Goal: Transaction & Acquisition: Purchase product/service

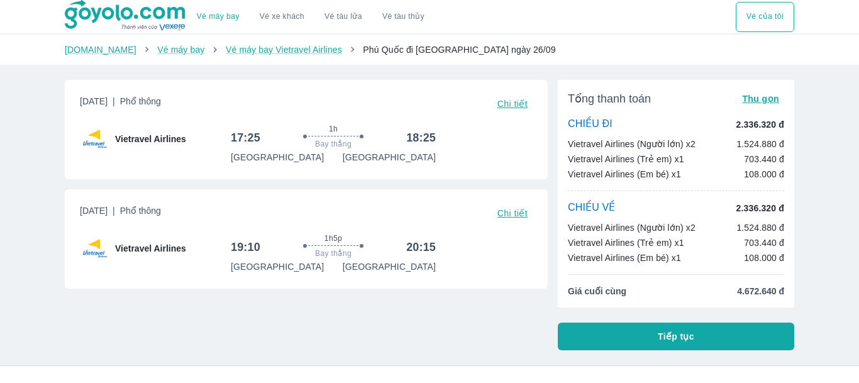
scroll to position [64, 0]
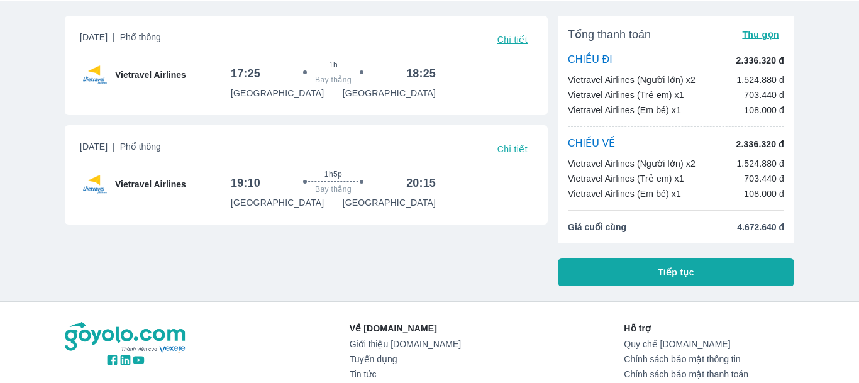
click at [639, 276] on button "Tiếp tục" at bounding box center [675, 272] width 236 height 28
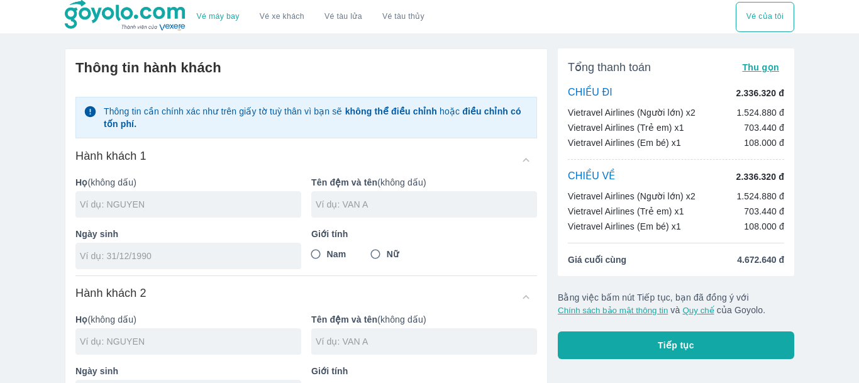
click at [178, 196] on div at bounding box center [188, 204] width 226 height 26
type input "B"
type input "BUI"
type input "CHI TOAN"
type input "[DATE]"
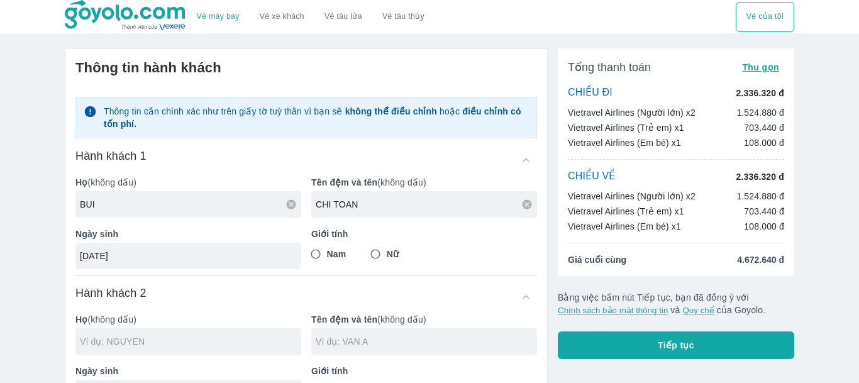
drag, startPoint x: 314, startPoint y: 247, endPoint x: 282, endPoint y: 283, distance: 48.1
click at [315, 247] on input "Nam" at bounding box center [315, 254] width 23 height 23
radio input "true"
click at [160, 340] on input "text" at bounding box center [190, 341] width 221 height 13
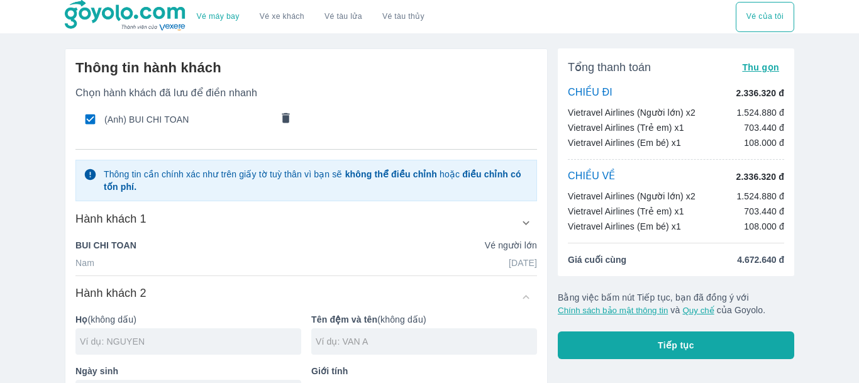
type input "BUI CHI TOAN"
type input "PHAM"
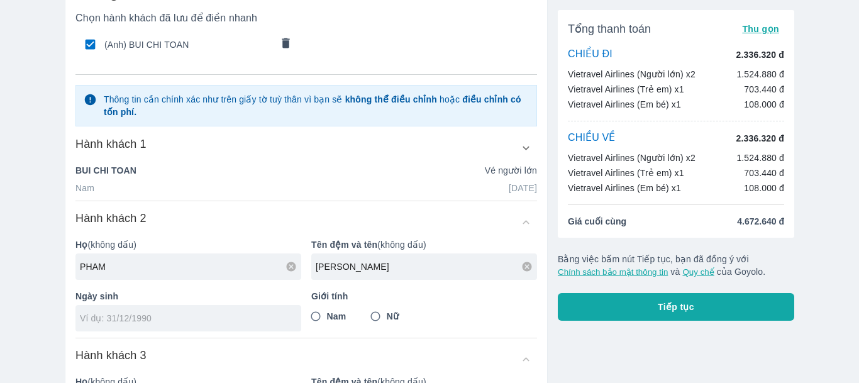
scroll to position [128, 0]
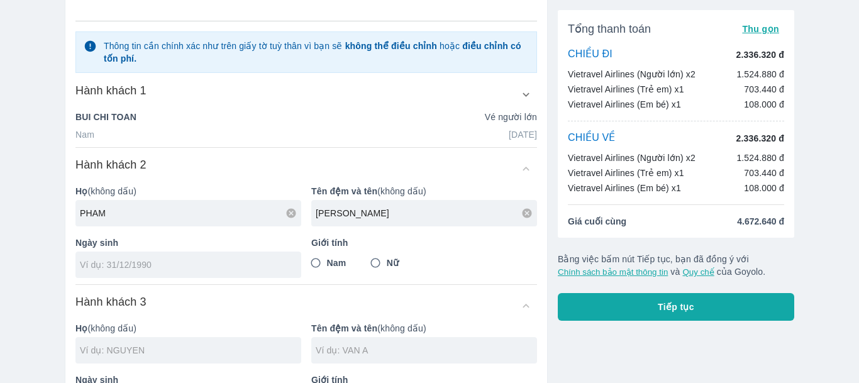
type input "[PERSON_NAME]"
click at [180, 260] on input "tel" at bounding box center [184, 264] width 209 height 13
type input "[DATE]"
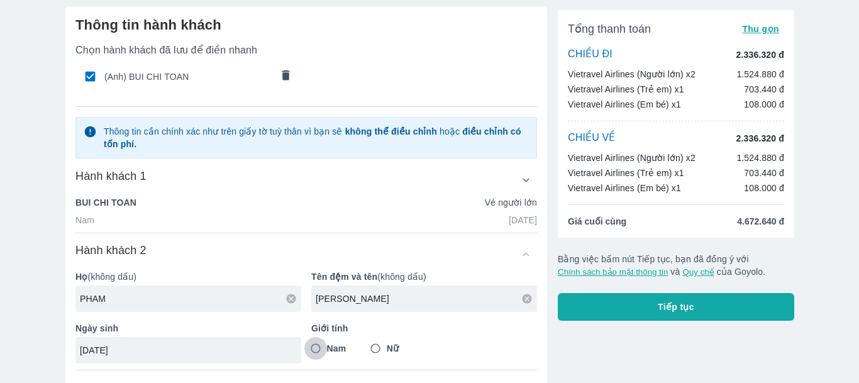
scroll to position [64, 0]
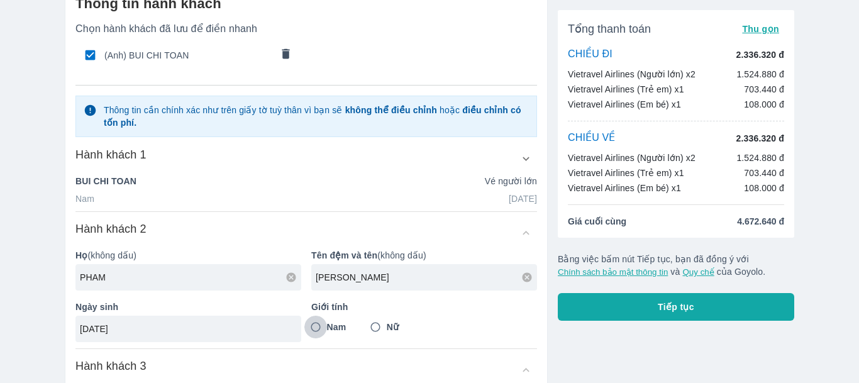
click at [382, 329] on input "Nữ" at bounding box center [375, 327] width 23 height 23
radio input "true"
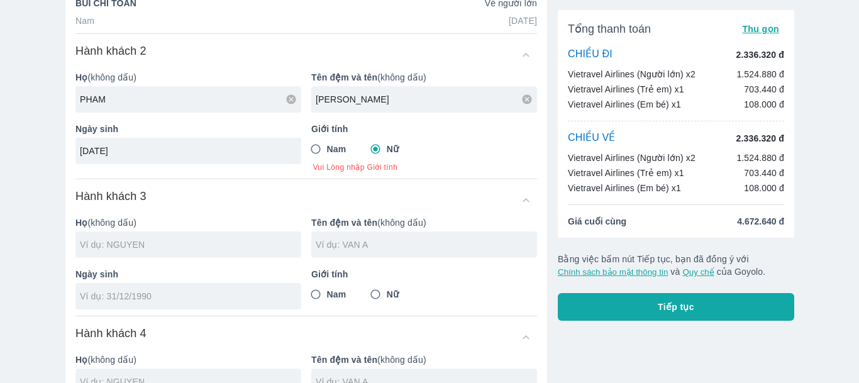
scroll to position [321, 0]
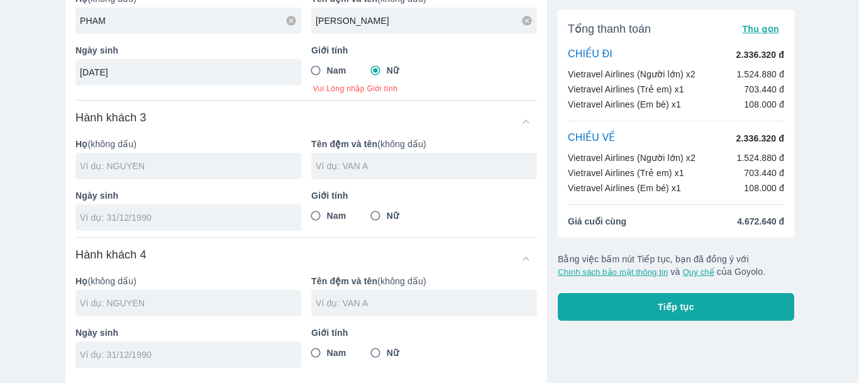
click at [158, 168] on input "text" at bounding box center [190, 166] width 221 height 13
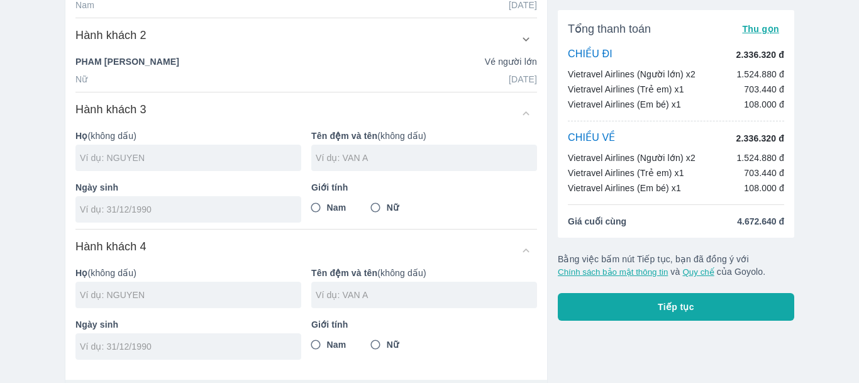
scroll to position [258, 0]
type input "BUI"
type input "NGOC KHANH MY"
click at [383, 206] on input "Nữ" at bounding box center [375, 207] width 23 height 23
radio input "true"
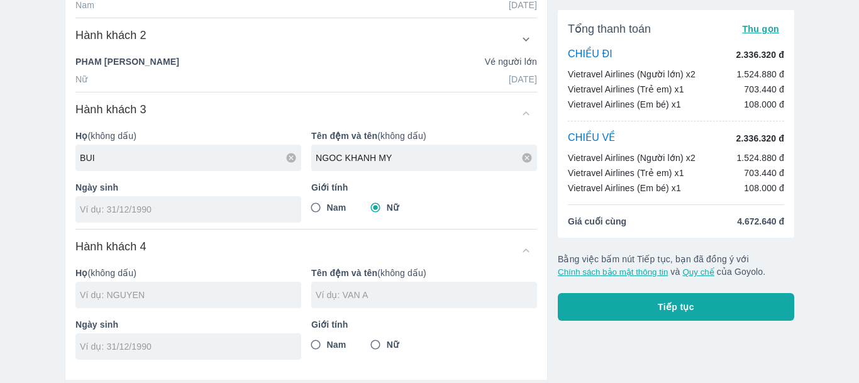
click at [206, 222] on div at bounding box center [188, 209] width 226 height 26
type input "[DATE]"
click at [169, 305] on div at bounding box center [188, 295] width 226 height 26
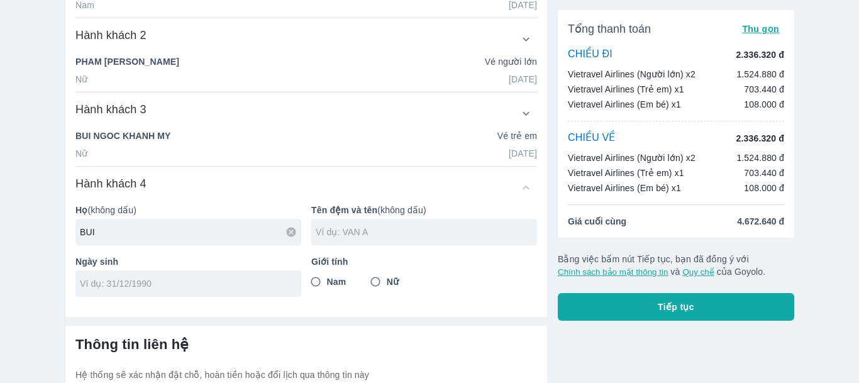
type input "BUI"
type input "[PERSON_NAME]"
click at [135, 292] on div at bounding box center [188, 283] width 226 height 26
type input "[DATE]"
click at [329, 281] on span "Nam" at bounding box center [336, 281] width 19 height 13
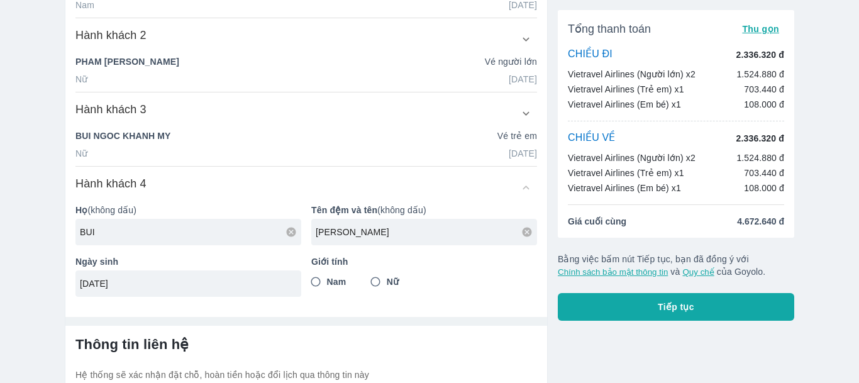
click at [327, 281] on input "Nam" at bounding box center [315, 281] width 23 height 23
radio input "true"
click at [383, 168] on div "Chọn hành khách đã lưu để điền nhanh (Anh) BUI CHI TOAN (Chị) PHAM THUY THANH H…" at bounding box center [305, 44] width 461 height 503
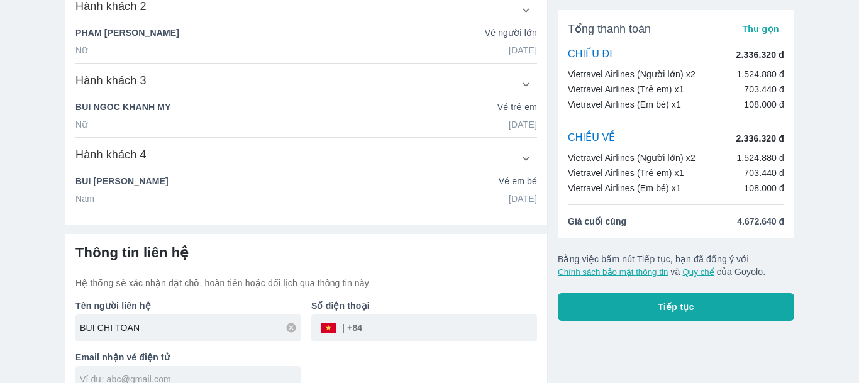
scroll to position [343, 0]
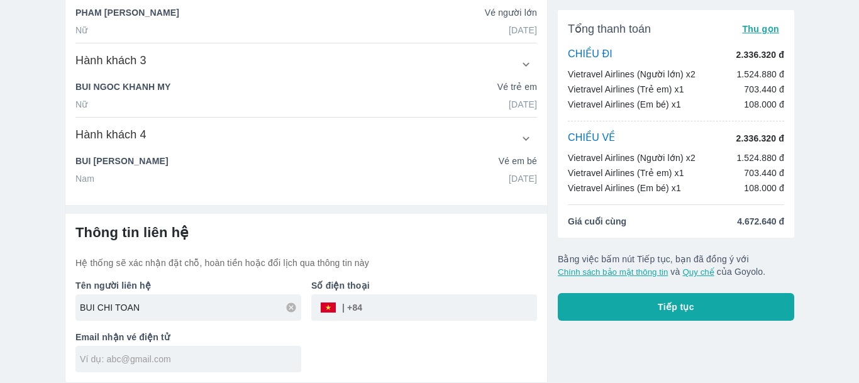
click at [382, 312] on input "tel" at bounding box center [449, 307] width 175 height 30
type input "0987008994"
type input "B"
type input "[EMAIL_ADDRESS][DOMAIN_NAME]"
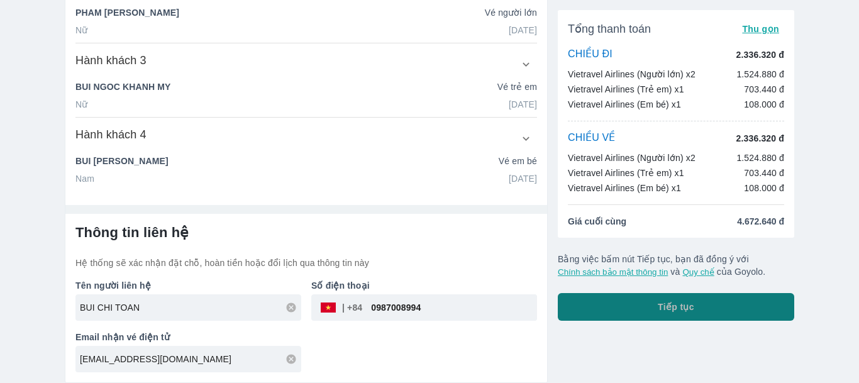
click at [603, 309] on button "Tiếp tục" at bounding box center [675, 307] width 236 height 28
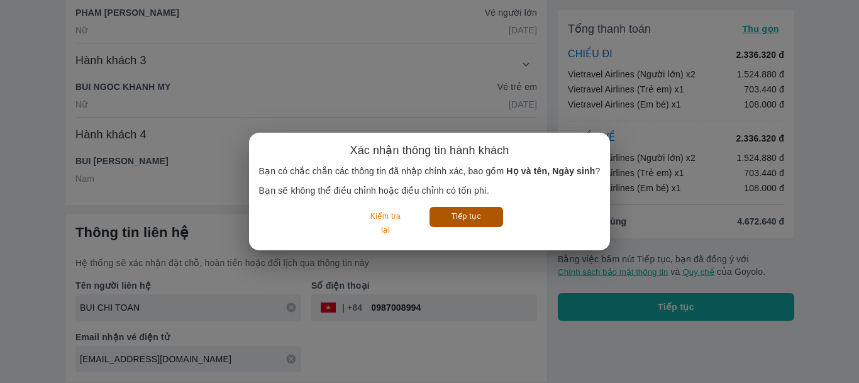
click at [452, 211] on button "Tiếp tục" at bounding box center [466, 216] width 74 height 19
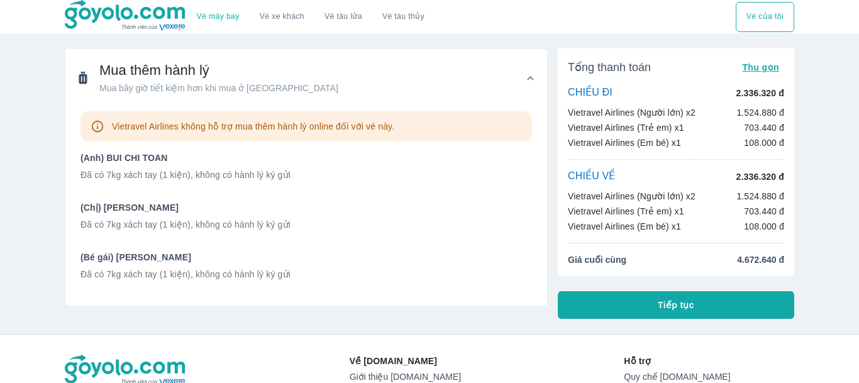
click at [531, 82] on icon at bounding box center [530, 78] width 13 height 13
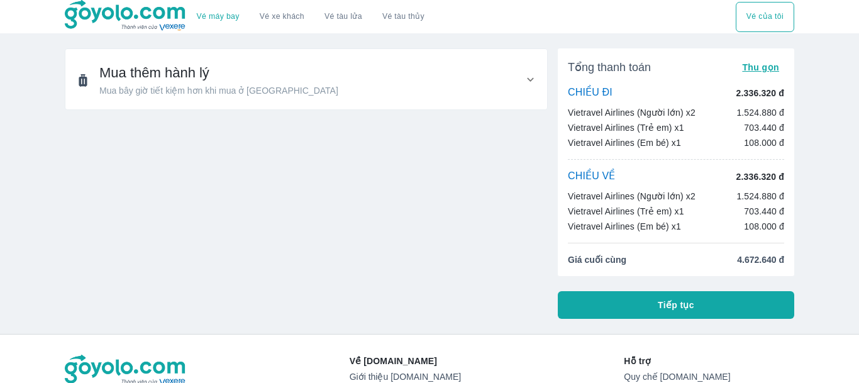
click at [532, 82] on icon at bounding box center [530, 79] width 13 height 13
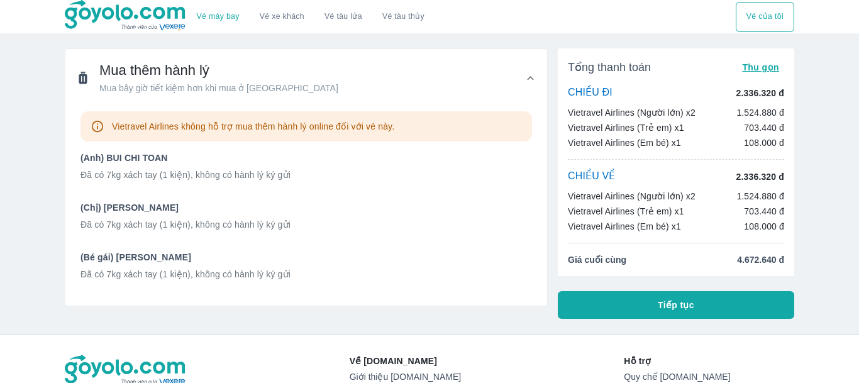
click at [159, 78] on span "Mua thêm hành lý" at bounding box center [218, 71] width 239 height 18
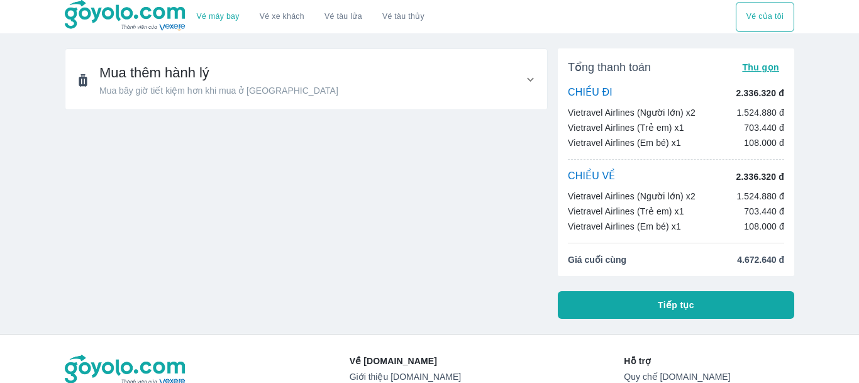
click at [207, 89] on span "Mua bây giờ tiết kiệm hơn khi mua ở [GEOGRAPHIC_DATA]" at bounding box center [218, 90] width 239 height 13
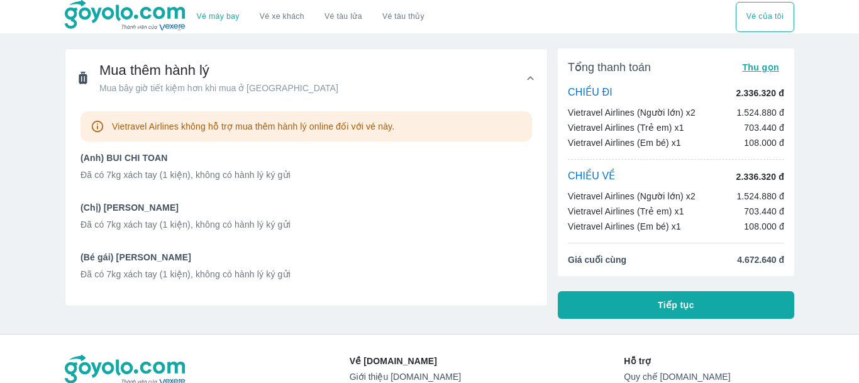
click at [265, 298] on div "Vietravel Airlines không hỗ trợ mua thêm hành lý online đối với vé này. (Anh) B…" at bounding box center [306, 203] width 469 height 192
drag, startPoint x: 769, startPoint y: 228, endPoint x: 681, endPoint y: 226, distance: 88.6
click at [681, 226] on div "Vietravel Airlines (Em bé) x1 108.000 đ" at bounding box center [676, 226] width 216 height 13
click at [646, 234] on div "Tổng thanh toán Thu gọn CHIỀU ĐI 2.336.320 đ Vietravel Airlines (Người lớn) x2 …" at bounding box center [675, 162] width 236 height 228
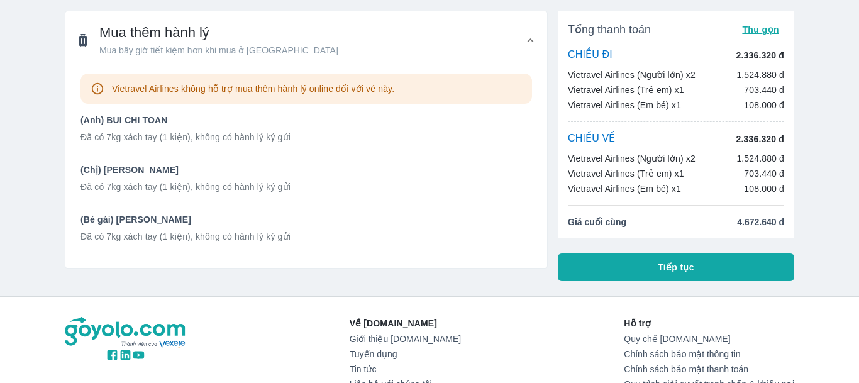
scroll to position [64, 0]
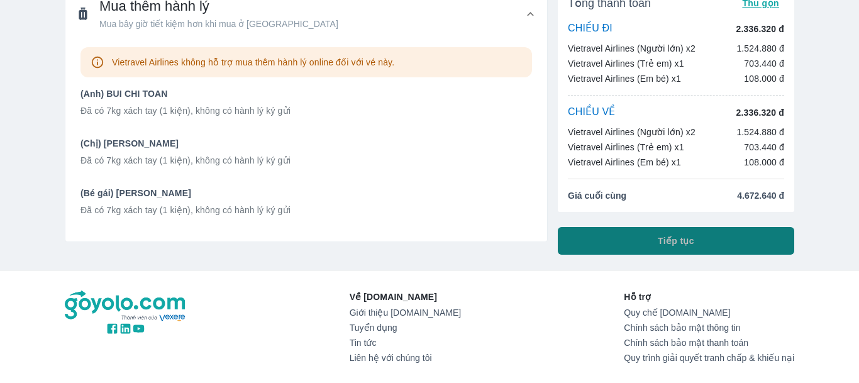
click at [622, 239] on button "Tiếp tục" at bounding box center [675, 241] width 236 height 28
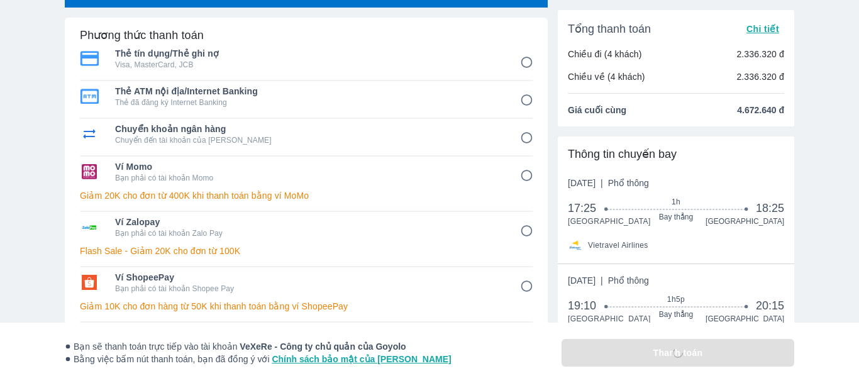
scroll to position [64, 0]
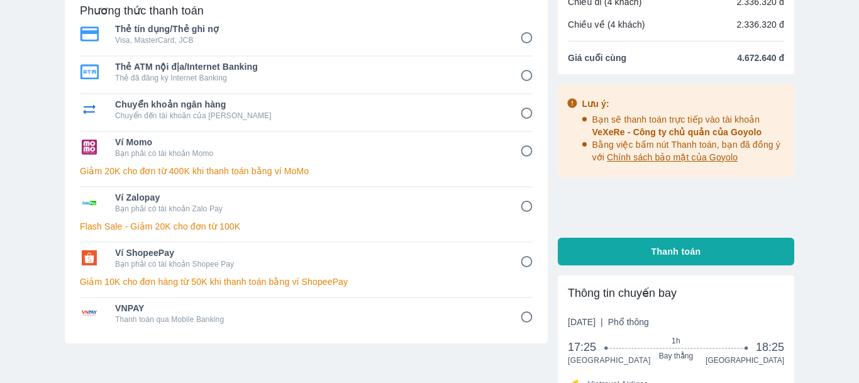
scroll to position [92, 0]
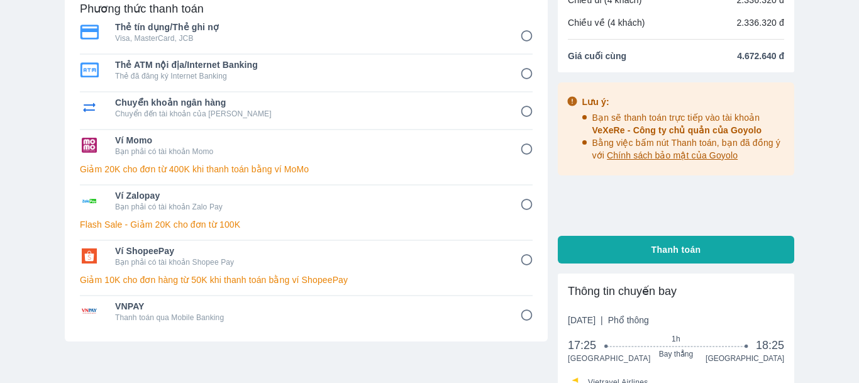
click at [297, 37] on p "Visa, MasterCard, JCB" at bounding box center [308, 38] width 387 height 10
radio input "true"
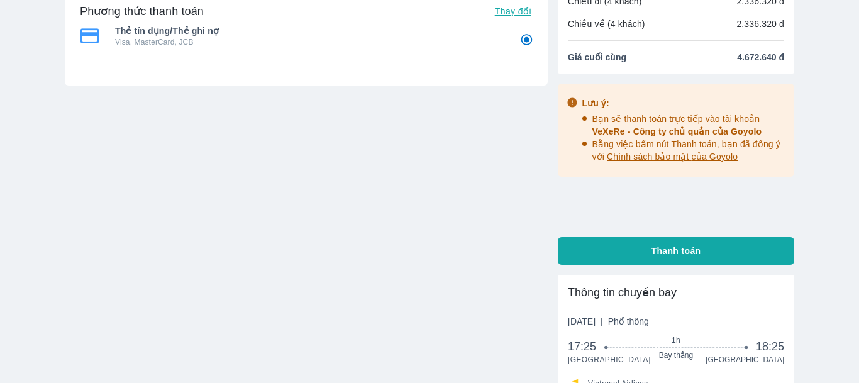
scroll to position [0, 0]
